Goal: Task Accomplishment & Management: Manage account settings

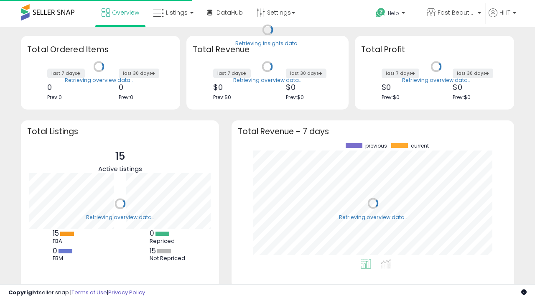
scroll to position [116, 266]
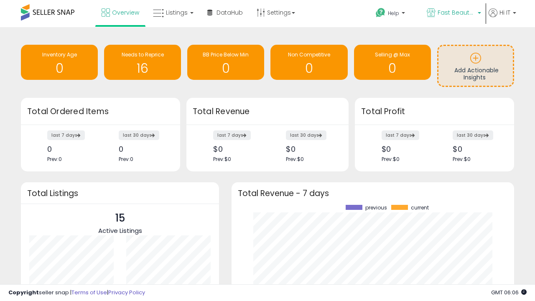
click at [453, 13] on span "Fast Beauty ([GEOGRAPHIC_DATA])" at bounding box center [457, 12] width 38 height 8
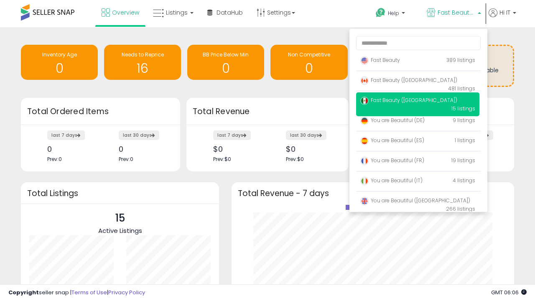
click at [418, 82] on span "Fast Beauty ([GEOGRAPHIC_DATA])" at bounding box center [409, 80] width 97 height 7
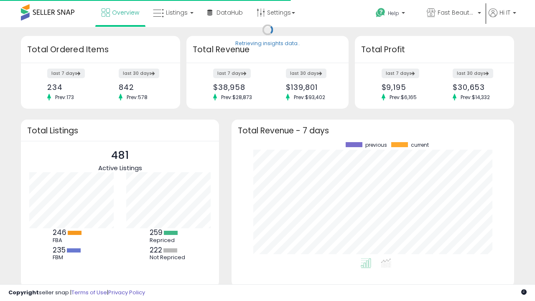
scroll to position [116, 266]
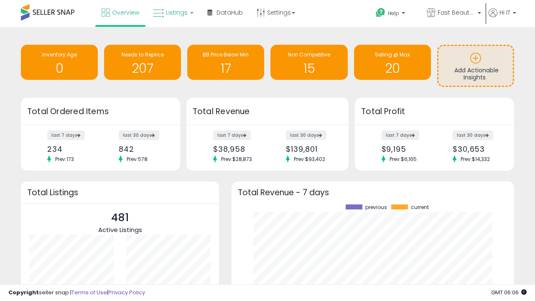
click at [172, 13] on span "Listings" at bounding box center [177, 12] width 22 height 8
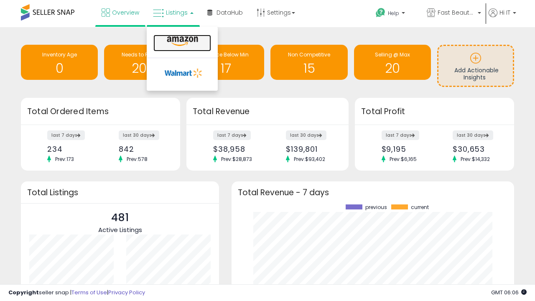
click at [182, 41] on icon at bounding box center [182, 41] width 36 height 11
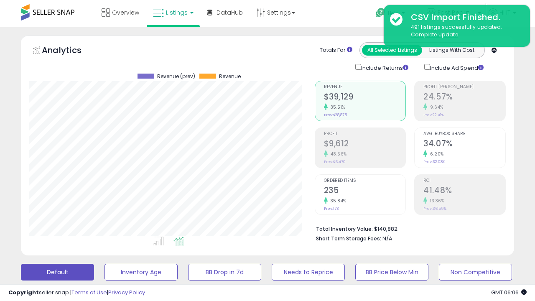
scroll to position [162, 0]
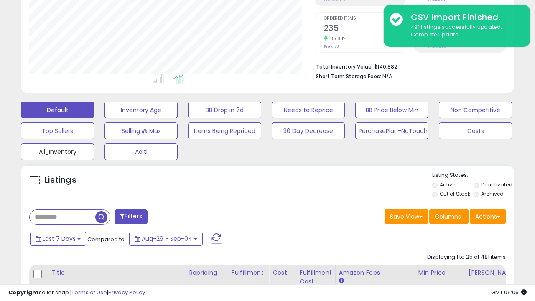
click at [57, 150] on button "All_Inventory" at bounding box center [57, 151] width 73 height 17
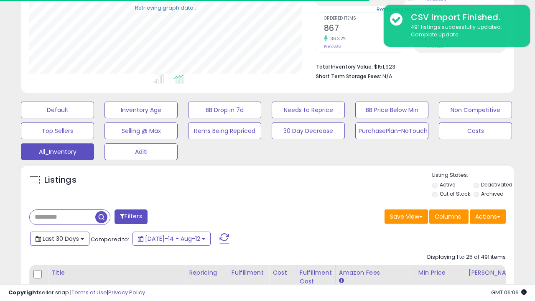
click at [59, 238] on span "Last 30 Days" at bounding box center [61, 239] width 36 height 8
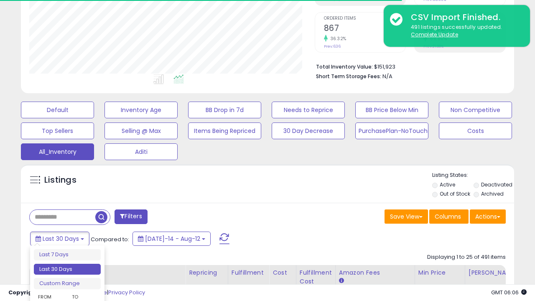
click at [67, 269] on li "Last 30 Days" at bounding box center [67, 269] width 67 height 11
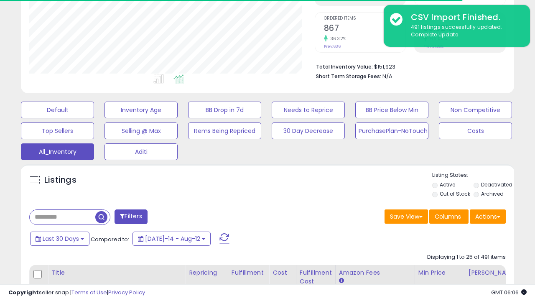
scroll to position [172, 285]
click at [488, 216] on button "Actions" at bounding box center [488, 217] width 36 height 14
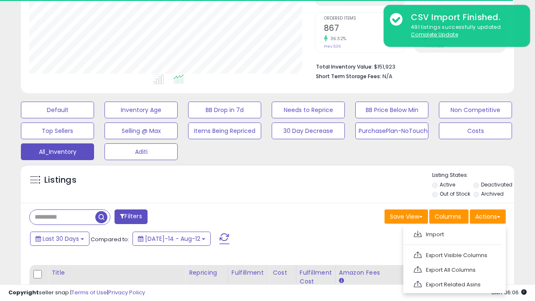
click at [454, 269] on link "Export All Columns" at bounding box center [454, 270] width 92 height 13
